Goal: Information Seeking & Learning: Check status

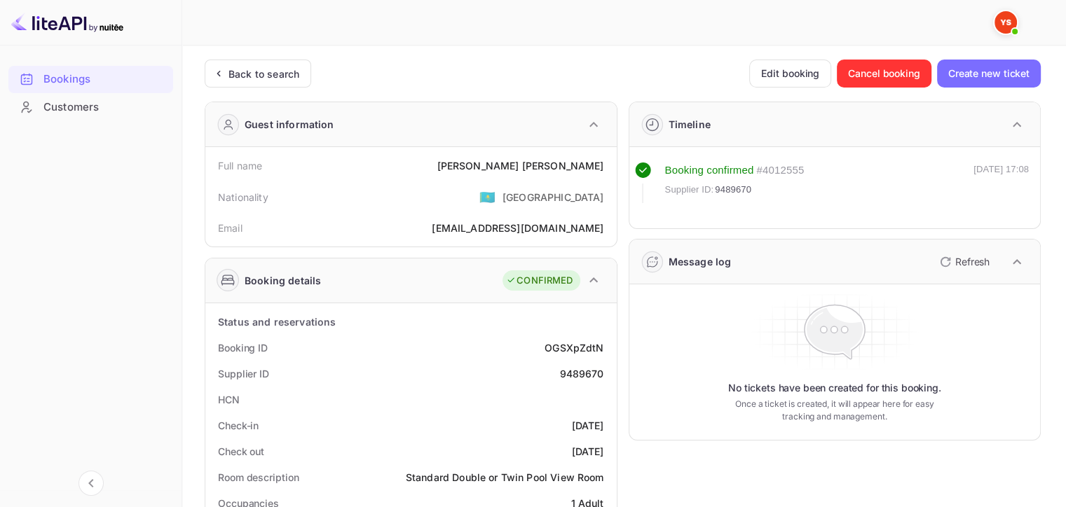
click at [252, 76] on div "Back to search" at bounding box center [263, 74] width 71 height 15
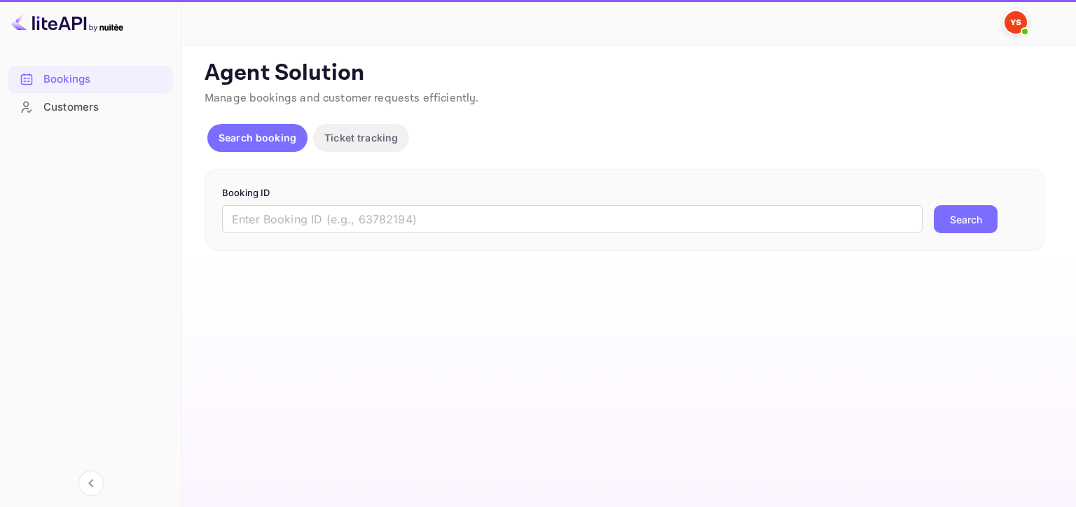
click at [457, 219] on input "text" at bounding box center [572, 219] width 701 height 28
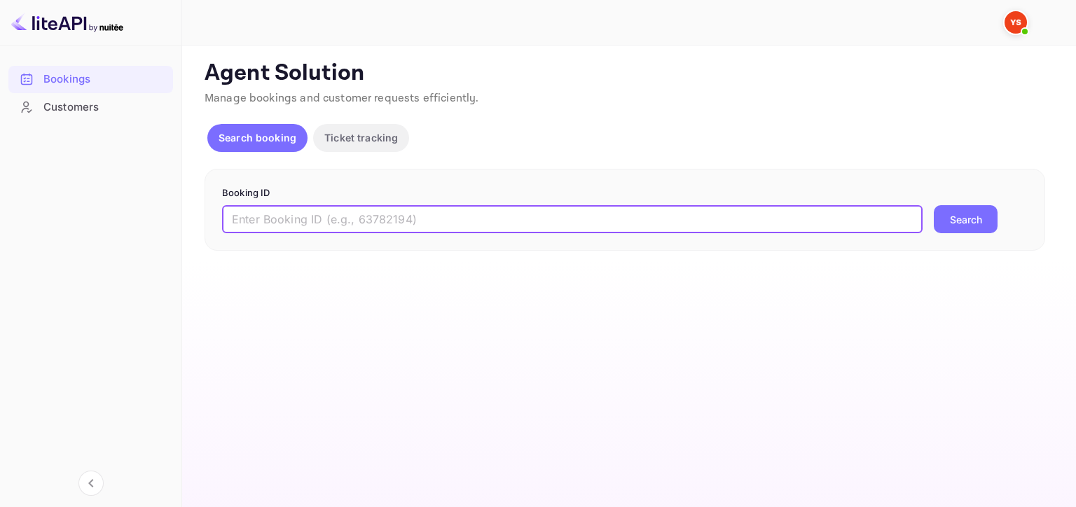
paste input "9522988"
type input "9522988"
click at [934, 205] on button "Search" at bounding box center [966, 219] width 64 height 28
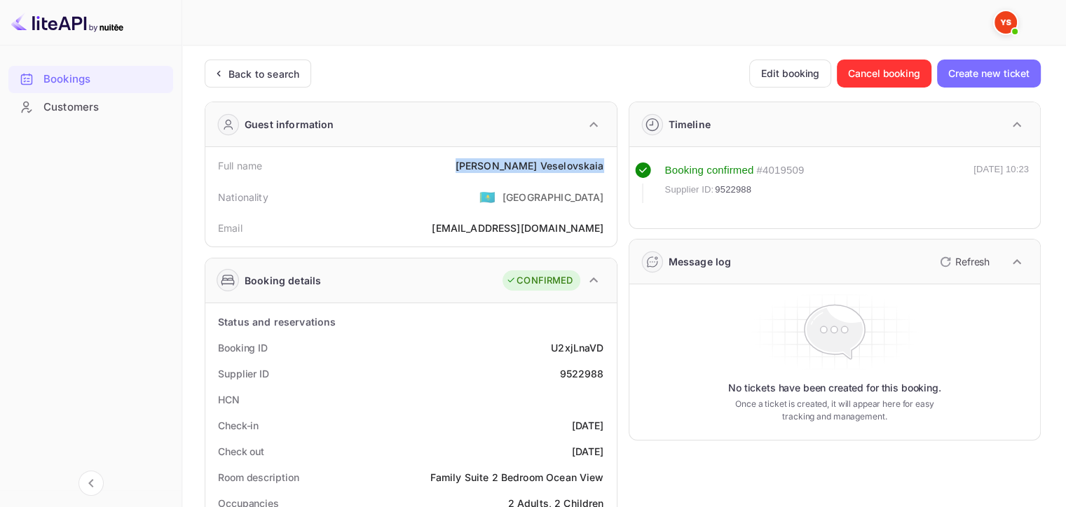
drag, startPoint x: 493, startPoint y: 164, endPoint x: 605, endPoint y: 160, distance: 112.9
click at [606, 160] on div "Full name [PERSON_NAME]" at bounding box center [411, 166] width 400 height 26
copy div "[PERSON_NAME]"
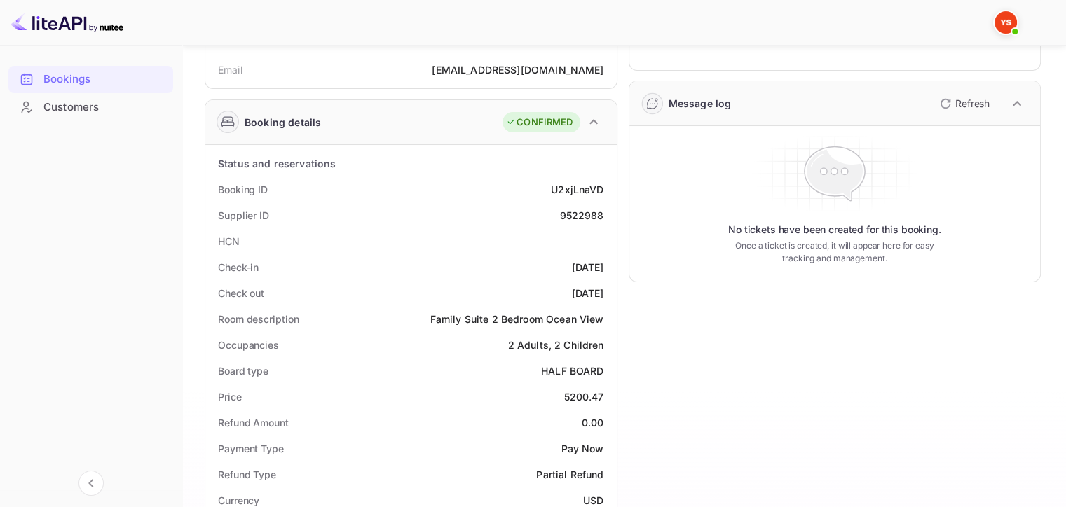
scroll to position [159, 0]
drag, startPoint x: 565, startPoint y: 397, endPoint x: 612, endPoint y: 393, distance: 46.4
copy div "5200.47"
